Goal: Find specific page/section: Find specific page/section

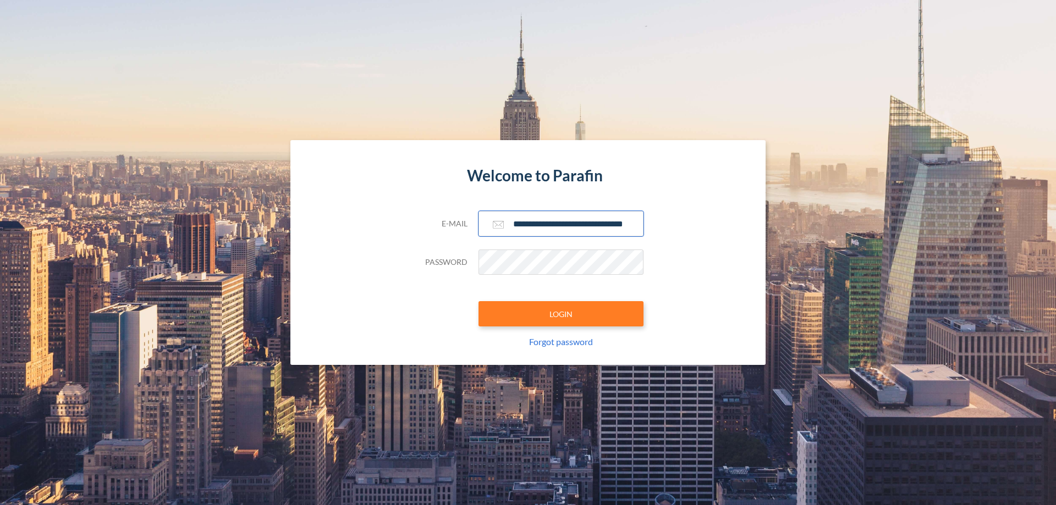
type input "**********"
click at [561, 314] on button "LOGIN" at bounding box center [561, 313] width 165 height 25
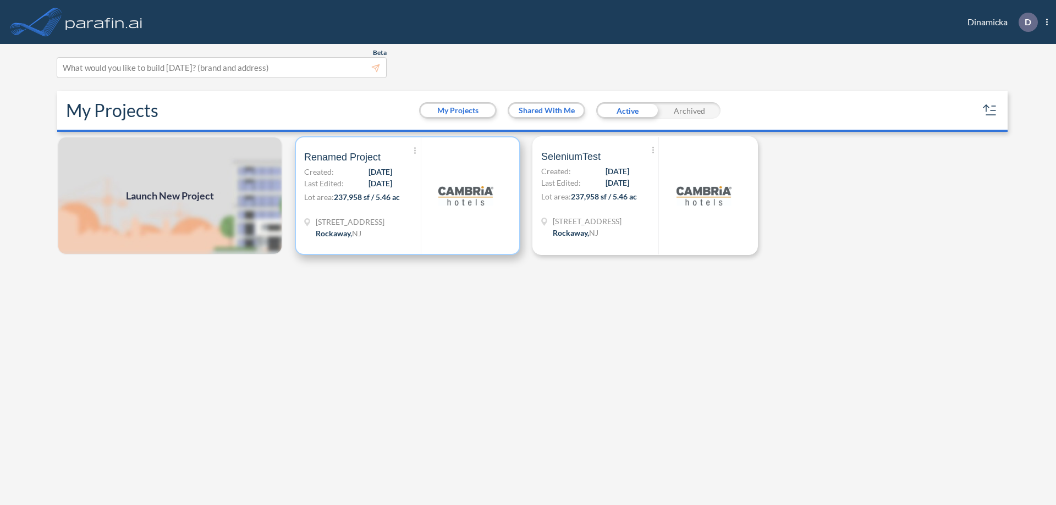
scroll to position [3, 0]
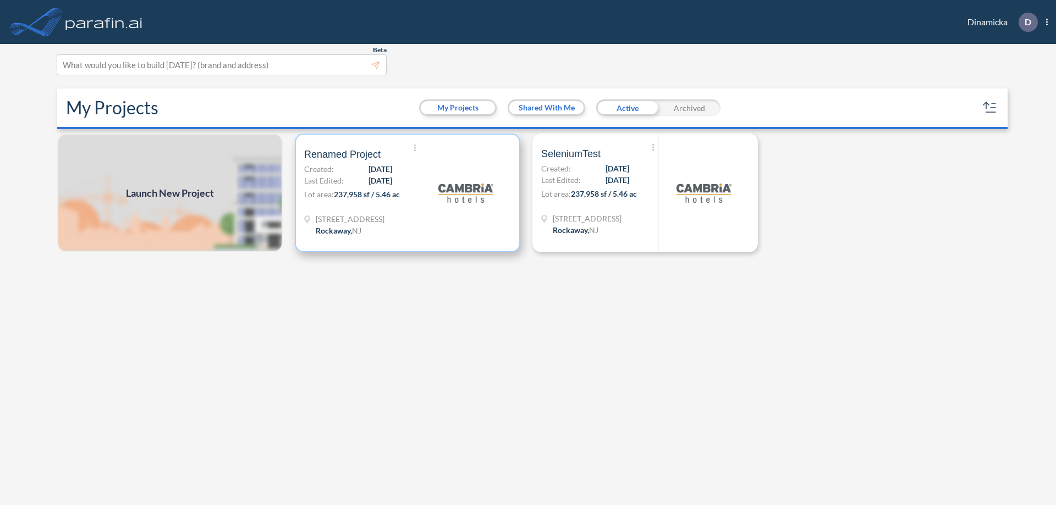
click at [408, 193] on p "Lot area: 237,958 sf / 5.46 ac" at bounding box center [362, 197] width 117 height 16
